Goal: Task Accomplishment & Management: Manage account settings

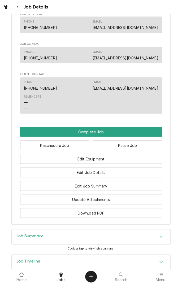
scroll to position [326, 0]
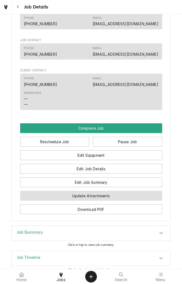
click at [122, 195] on button "Update Attachments" at bounding box center [91, 196] width 142 height 10
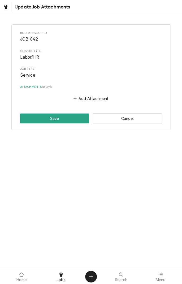
click at [100, 98] on button "Add Attachment" at bounding box center [90, 98] width 37 height 7
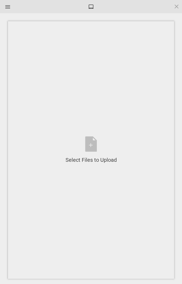
click at [91, 147] on div "Select Files to Upload or Drag and Drop, Copy and Paste Files" at bounding box center [90, 149] width 51 height 27
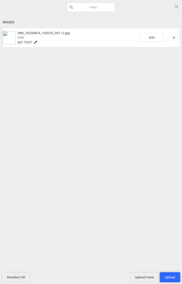
click at [170, 277] on span "Upload 1" at bounding box center [170, 277] width 10 height 4
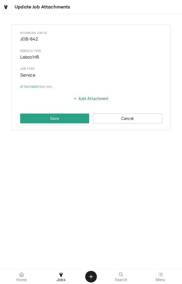
click at [93, 97] on button "Add Attachment" at bounding box center [90, 98] width 37 height 7
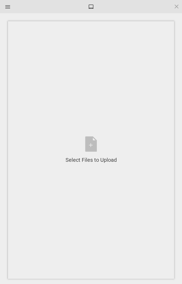
click at [94, 143] on div "Select Files to Upload or Drag and Drop, Copy and Paste Files" at bounding box center [90, 149] width 51 height 27
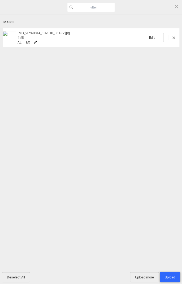
click at [171, 276] on span "Upload 1" at bounding box center [170, 277] width 10 height 4
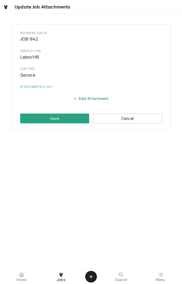
click at [97, 100] on button "Add Attachment" at bounding box center [90, 98] width 37 height 7
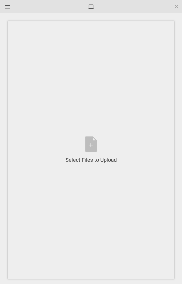
click at [92, 144] on div "Select Files to Upload or Drag and Drop, Copy and Paste Files" at bounding box center [90, 149] width 51 height 27
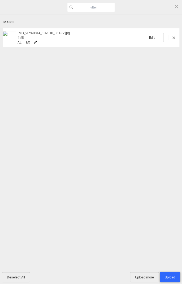
click at [170, 276] on span "Upload 1" at bounding box center [170, 277] width 10 height 4
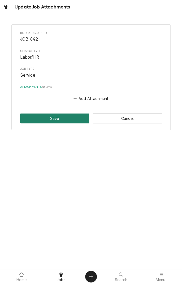
click at [44, 120] on button "Save" at bounding box center [54, 118] width 69 height 10
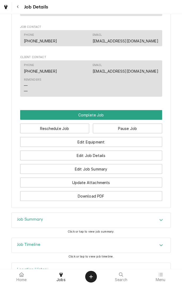
scroll to position [357, 0]
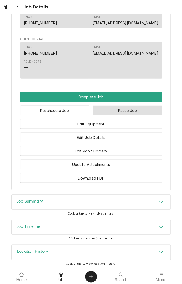
click at [135, 108] on button "Pause Job" at bounding box center [127, 111] width 69 height 10
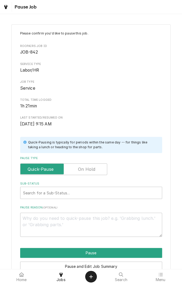
click at [94, 170] on label "Pause Type" at bounding box center [63, 169] width 87 height 12
click at [94, 170] on input "Pause Type" at bounding box center [64, 169] width 82 height 12
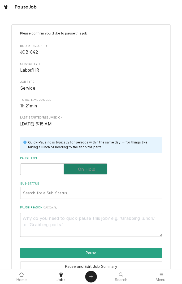
checkbox input "true"
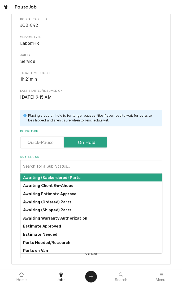
scroll to position [27, 0]
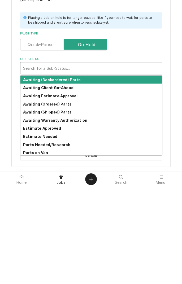
click at [64, 242] on strong "Parts Needed/Research" at bounding box center [46, 242] width 47 height 5
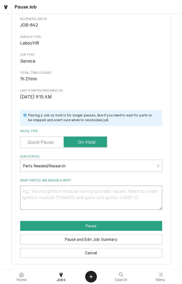
click at [129, 192] on textarea "What part(s) are needed & why?" at bounding box center [91, 198] width 142 height 24
type textarea "x"
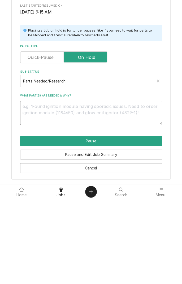
type textarea "N"
type textarea "x"
type textarea "Ne"
type textarea "x"
type textarea "Nee"
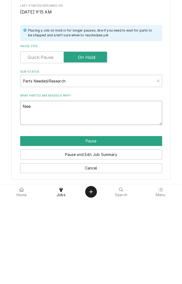
type textarea "x"
type textarea "Need"
type textarea "x"
type textarea "Need"
type textarea "x"
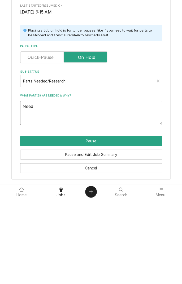
type textarea "Need 2"
type textarea "x"
type textarea "Need 2"
type textarea "x"
type textarea "Need 2 b"
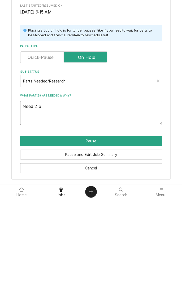
type textarea "x"
type textarea "Need 2 be"
type textarea "x"
type textarea "Need 2 bel"
type textarea "x"
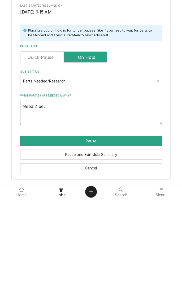
type textarea "Need 2 belt"
type textarea "x"
type textarea "Need 2 belts"
type textarea "x"
type textarea "Need 2 belts a"
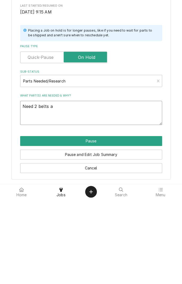
type textarea "x"
type textarea "Need 2 belts an"
type textarea "x"
type textarea "Need 2 belts and"
type textarea "x"
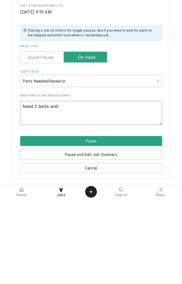
type textarea "Need 2 belts and"
type textarea "x"
type textarea "Need 2 belts and a"
type textarea "x"
type textarea "Need 2 belts and a"
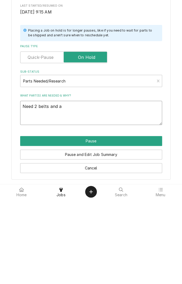
type textarea "x"
type textarea "Need 2 belts and a m"
type textarea "x"
type textarea "Need 2 belts and a mo"
type textarea "x"
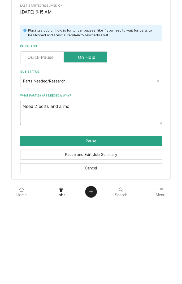
type textarea "Need 2 belts and a mot"
type textarea "x"
type textarea "Need 2 belts and a moto"
type textarea "x"
type textarea "Need 2 belts and a motor"
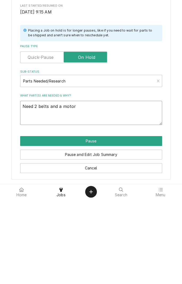
type textarea "x"
type textarea "Need 2 belts and a motor"
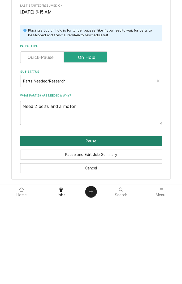
click at [112, 223] on button "Pause" at bounding box center [91, 226] width 142 height 10
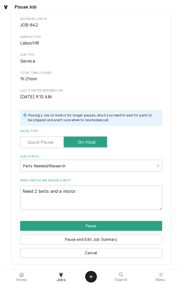
type textarea "x"
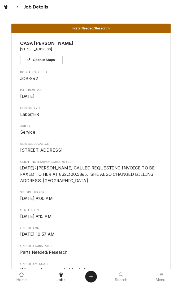
click at [140, 109] on span "Service Type" at bounding box center [91, 108] width 142 height 4
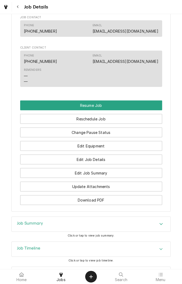
scroll to position [413, 0]
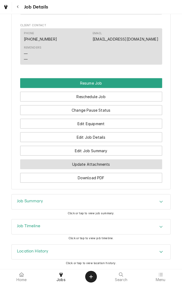
click at [131, 166] on button "Update Attachments" at bounding box center [91, 164] width 142 height 10
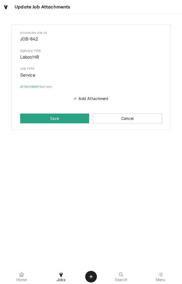
click at [101, 99] on button "Add Attachment" at bounding box center [90, 98] width 37 height 7
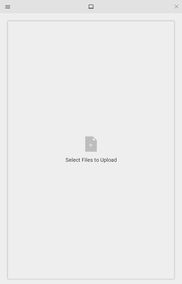
click at [92, 146] on div "Select Files to Upload or Drag and Drop, Copy and Paste Files" at bounding box center [90, 149] width 51 height 27
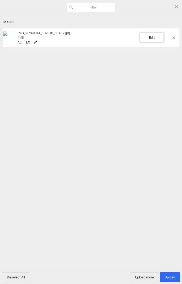
click at [149, 41] on span "Edit" at bounding box center [152, 37] width 24 height 9
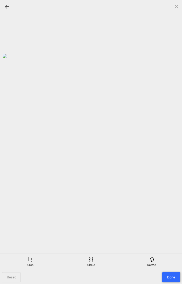
click at [170, 276] on span "Done" at bounding box center [171, 277] width 18 height 10
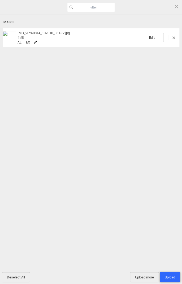
click at [170, 276] on span "Upload 1" at bounding box center [170, 277] width 10 height 4
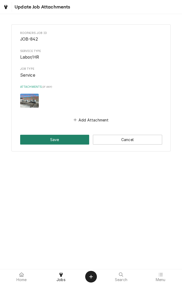
click at [41, 141] on button "Save" at bounding box center [54, 140] width 69 height 10
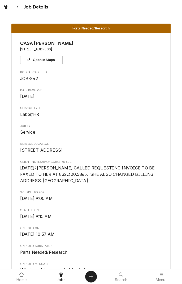
click at [17, 7] on icon "Navigate back" at bounding box center [18, 7] width 2 height 3
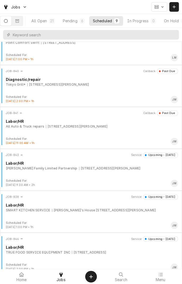
scroll to position [150, 0]
